Goal: Find contact information: Find contact information

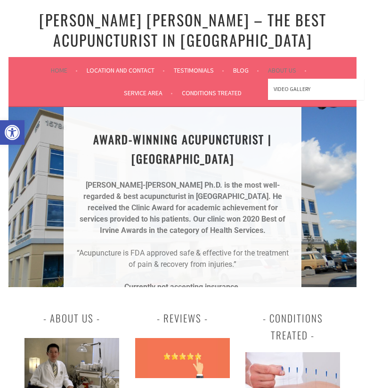
click at [281, 65] on li "About Us Video Gallery" at bounding box center [291, 70] width 46 height 23
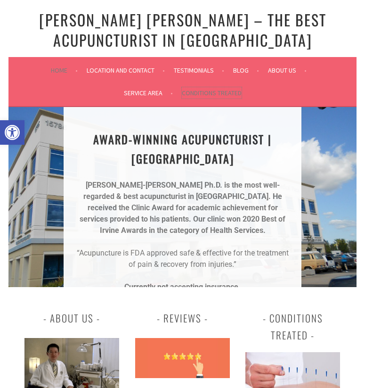
click at [222, 97] on link "Conditions Treated" at bounding box center [212, 92] width 60 height 11
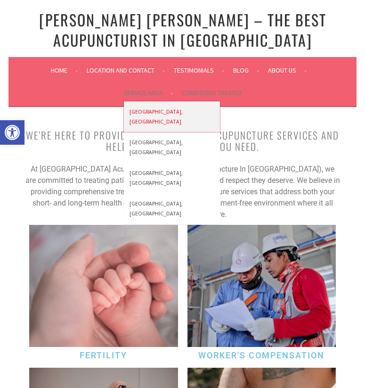
click at [142, 112] on link "[GEOGRAPHIC_DATA], [GEOGRAPHIC_DATA]" at bounding box center [172, 116] width 96 height 31
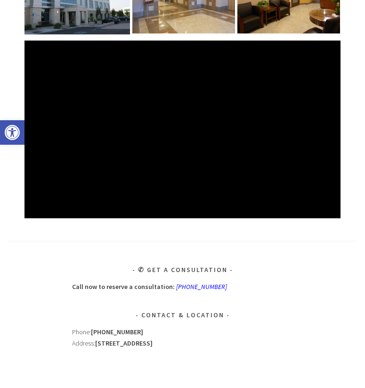
scroll to position [446, 0]
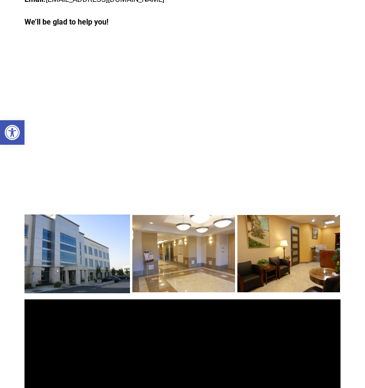
scroll to position [397, 0]
